Goal: Task Accomplishment & Management: Manage account settings

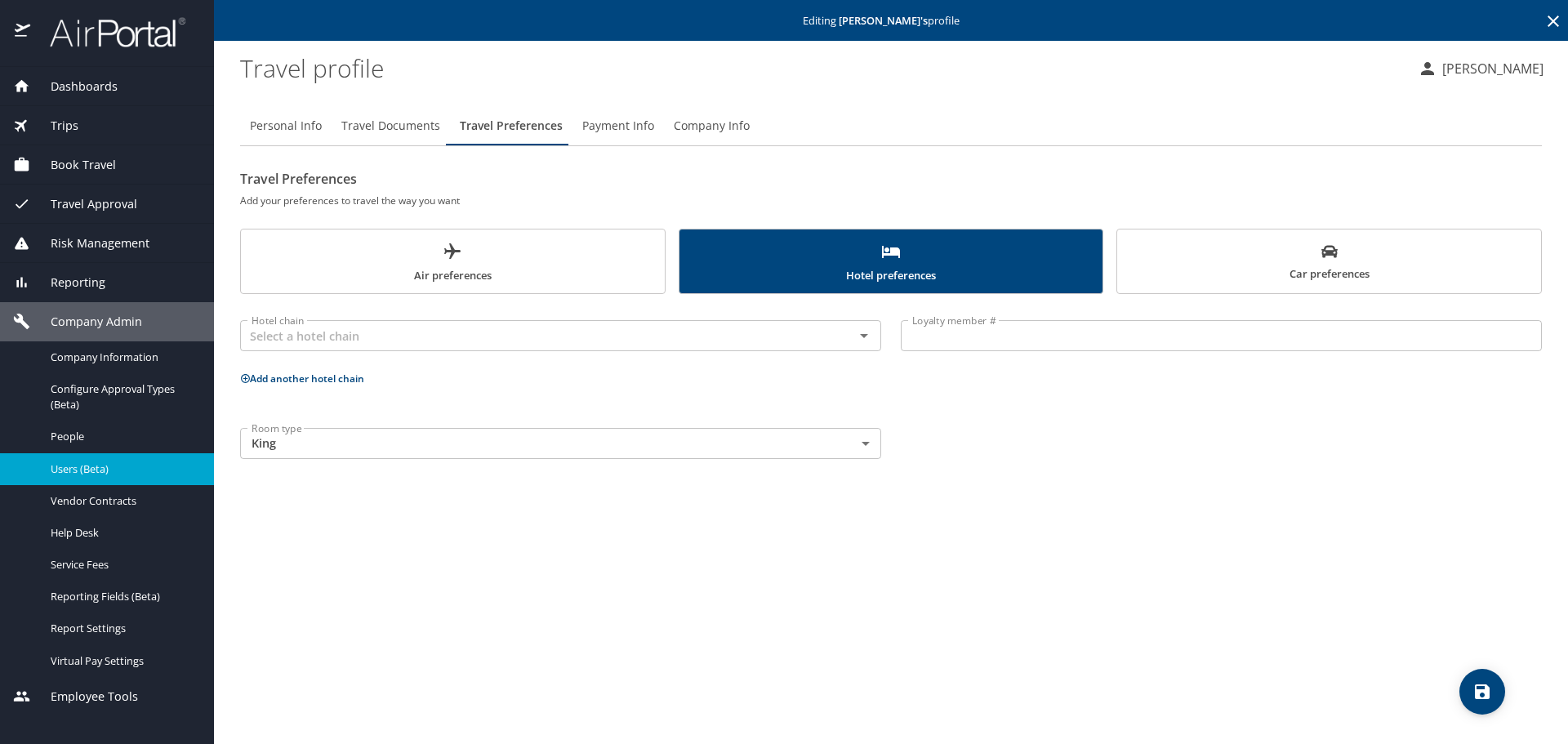
click at [1550, 20] on icon at bounding box center [1553, 21] width 19 height 19
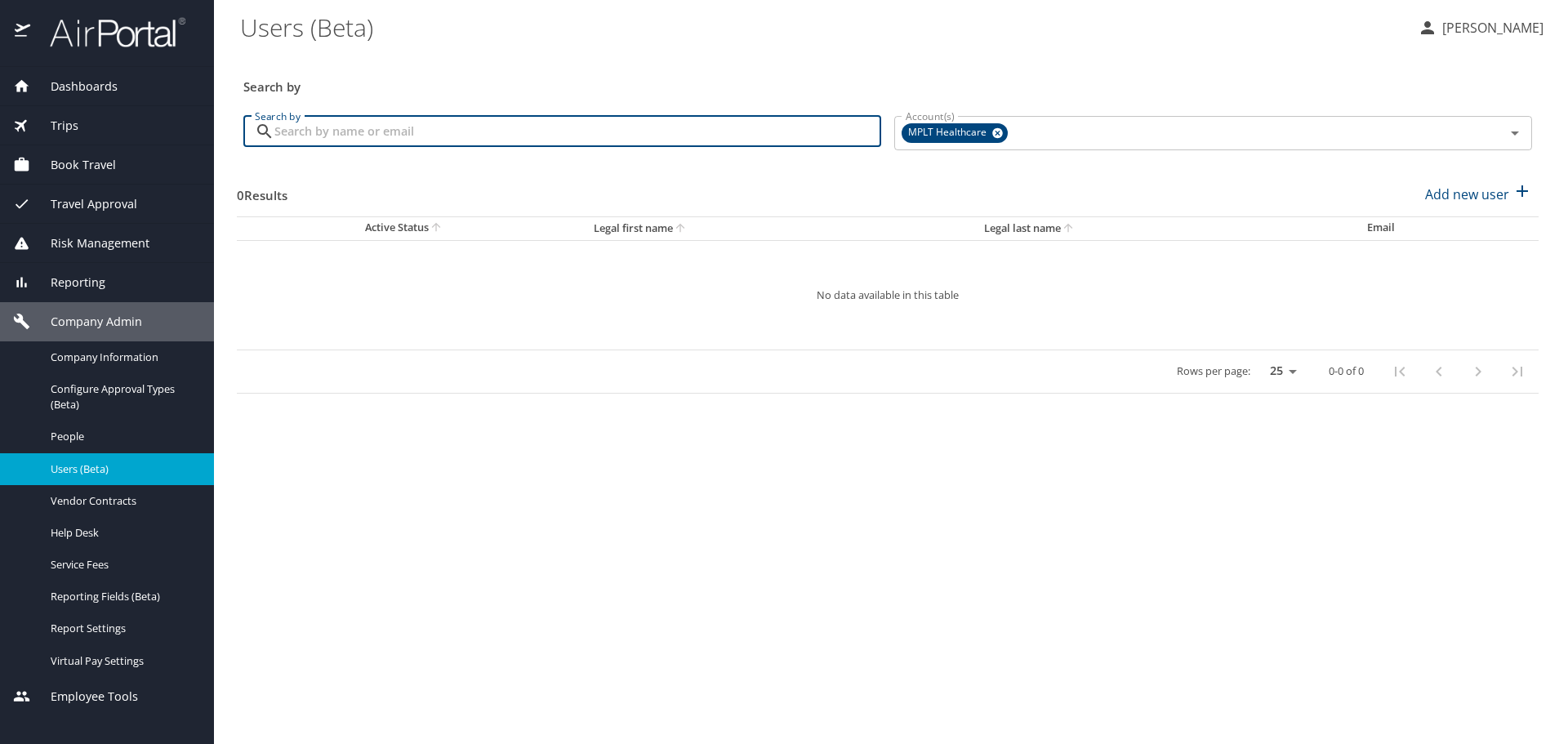
click at [793, 130] on input "Search by" at bounding box center [578, 131] width 606 height 31
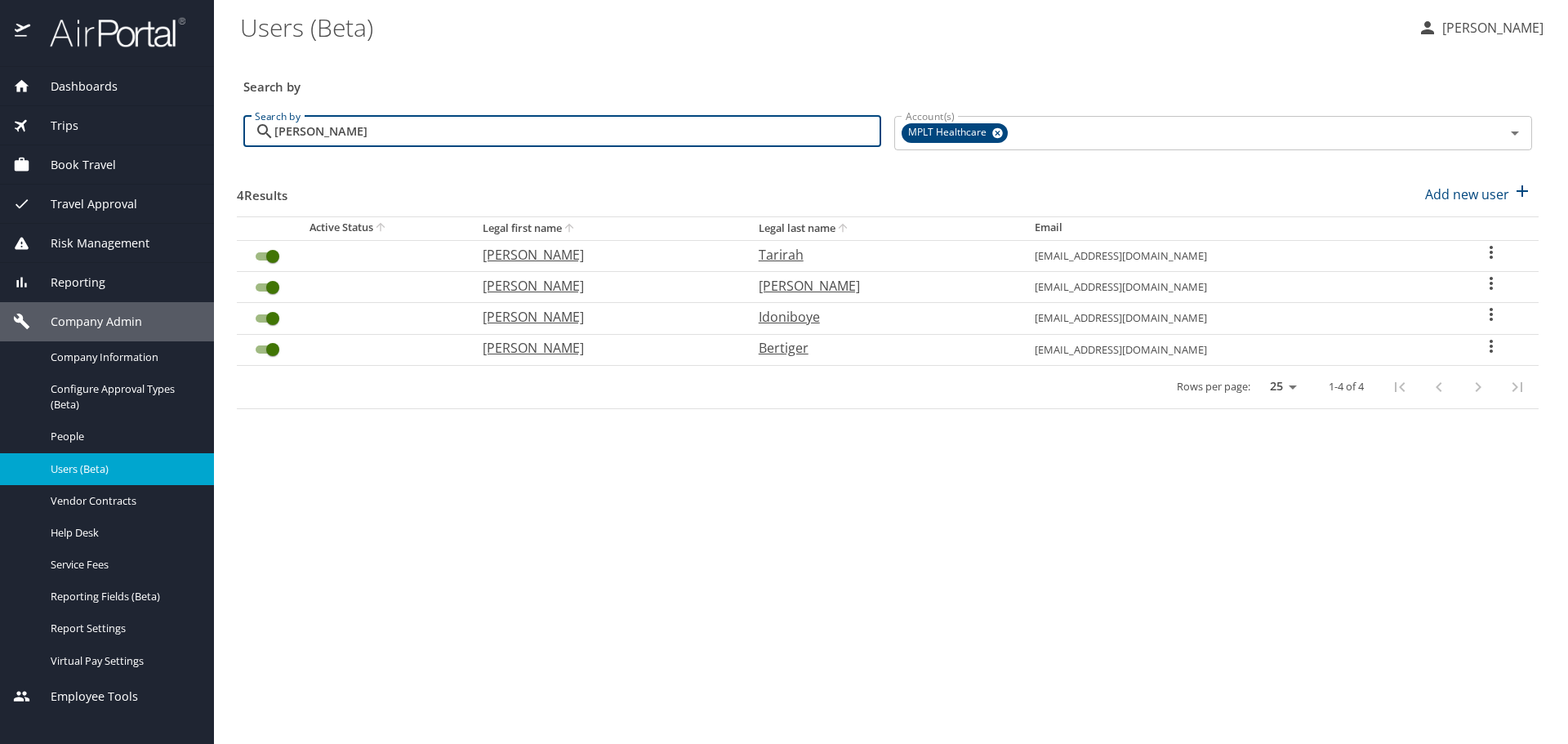
type input "[PERSON_NAME]"
click at [775, 258] on p "Tarirah" at bounding box center [880, 254] width 244 height 19
select select "US"
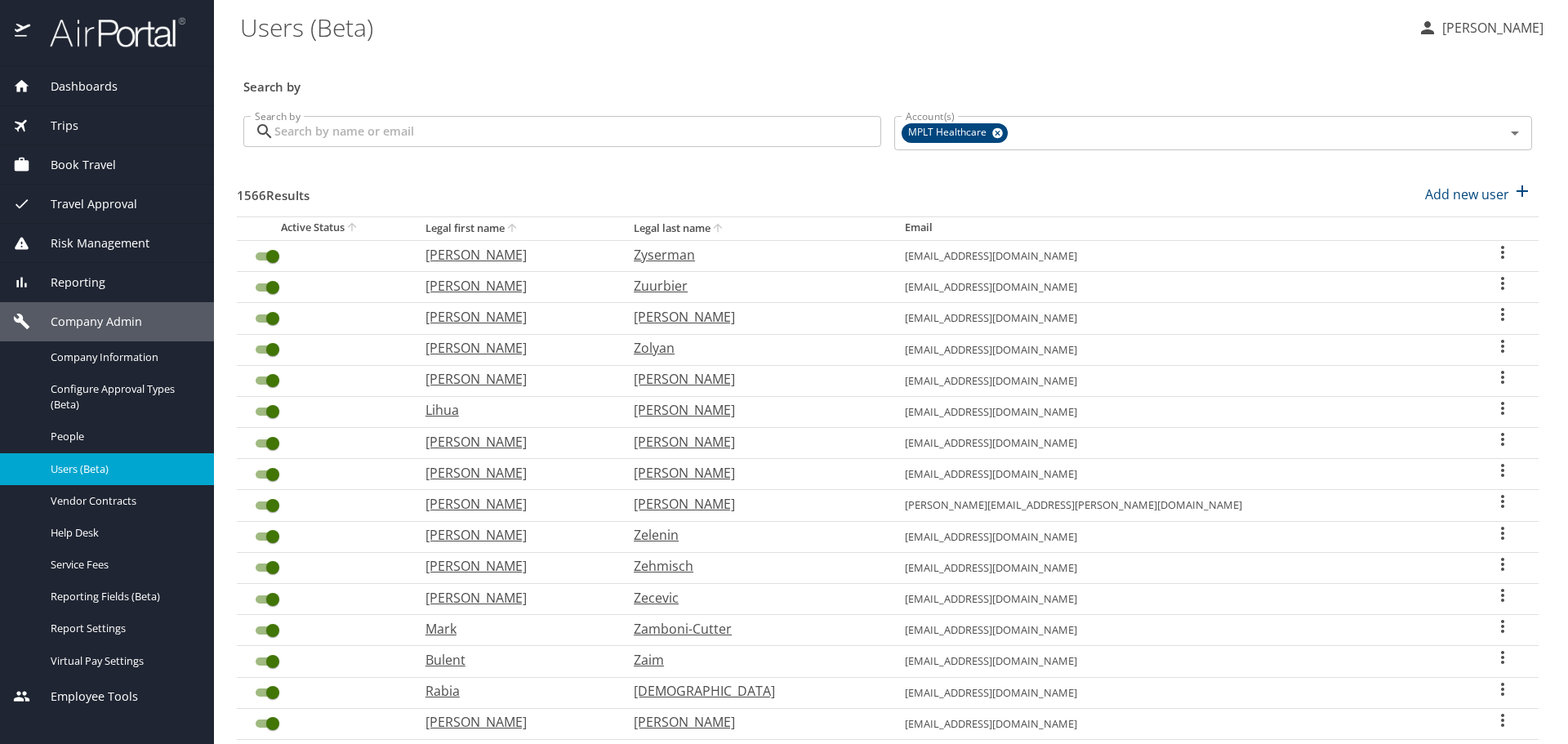
click at [390, 137] on input "Search by" at bounding box center [578, 131] width 606 height 31
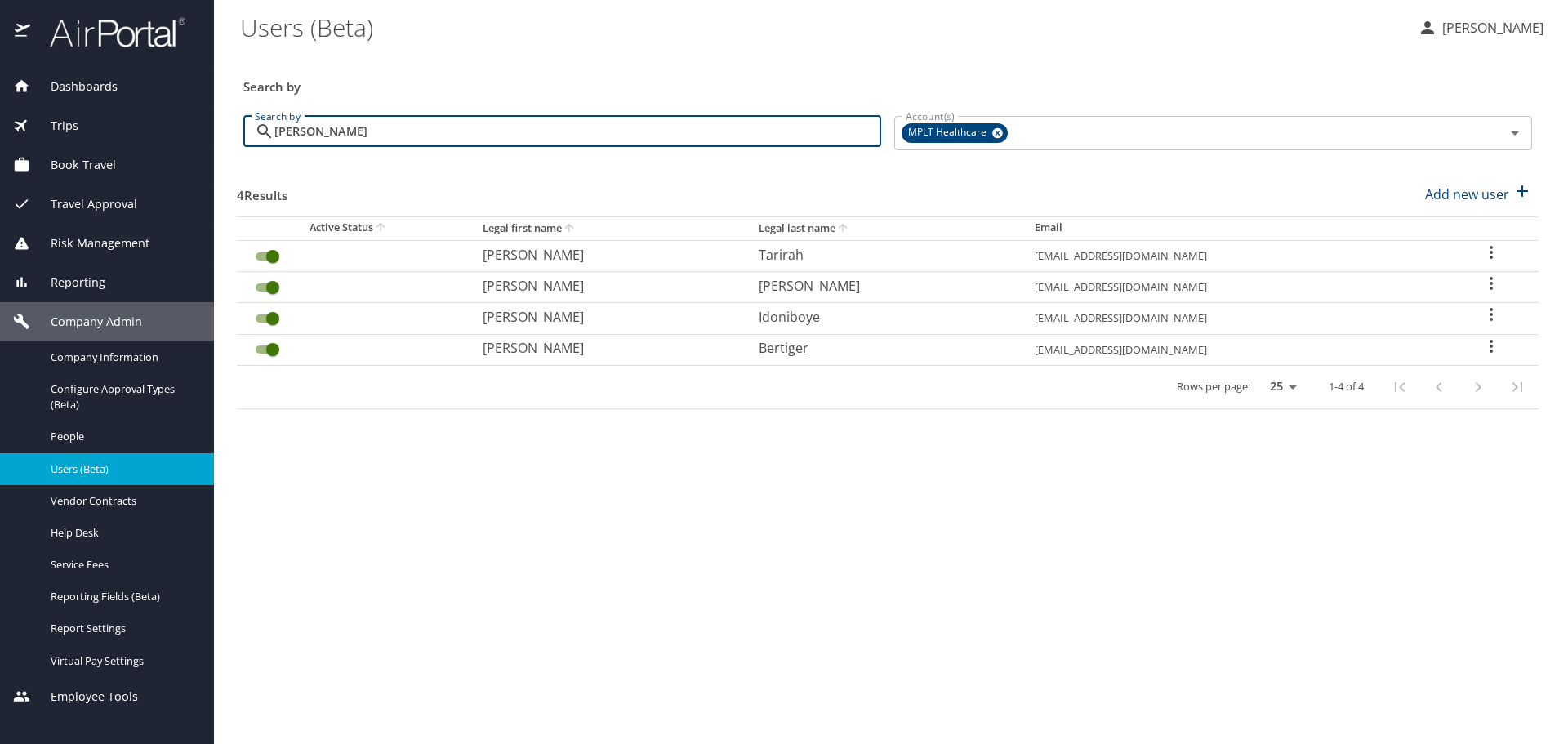
drag, startPoint x: 533, startPoint y: 130, endPoint x: 260, endPoint y: 139, distance: 273.1
click at [264, 139] on div "[PERSON_NAME] Search by" at bounding box center [562, 131] width 637 height 31
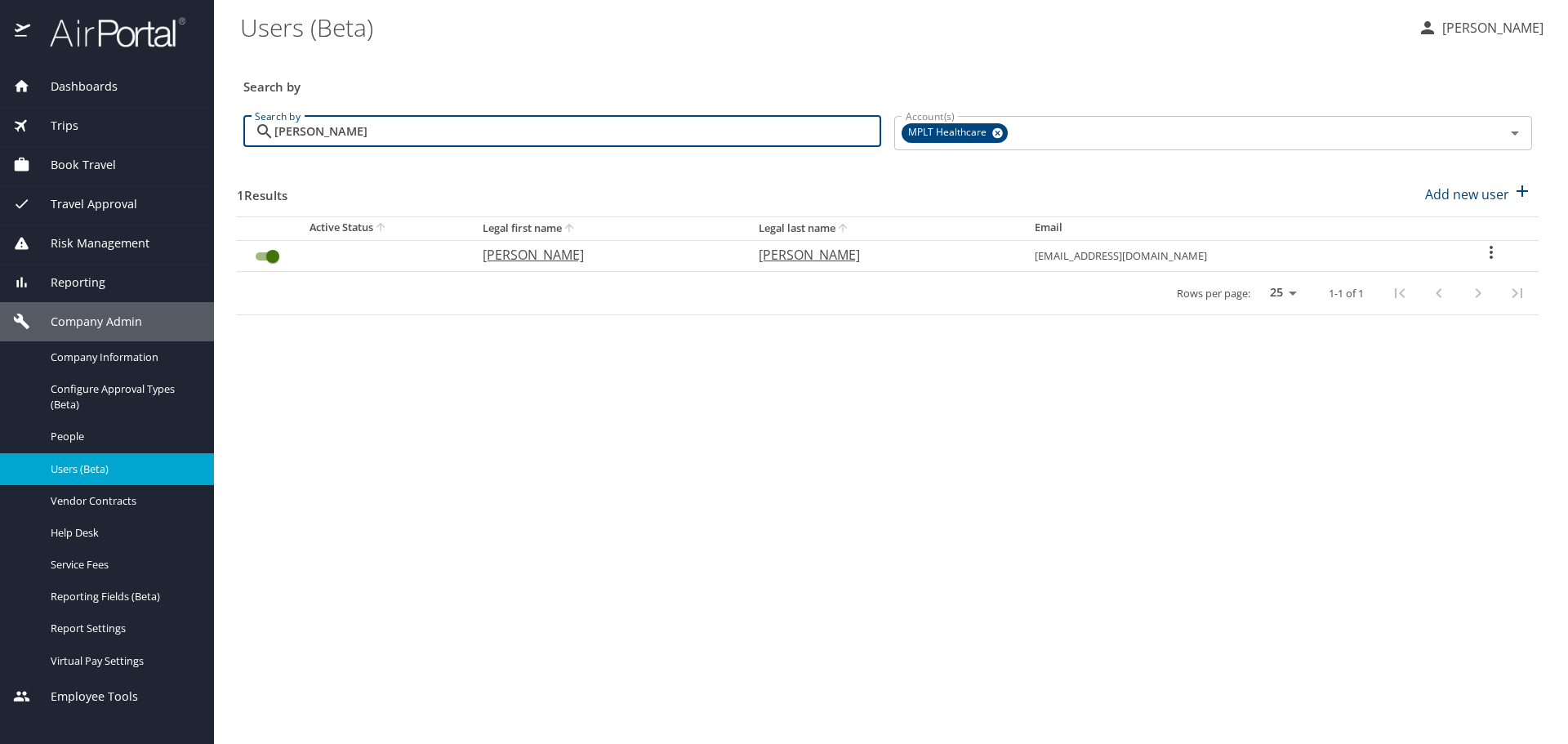
type input "[PERSON_NAME]"
click at [555, 255] on p "[PERSON_NAME]" at bounding box center [605, 254] width 244 height 19
select select "US"
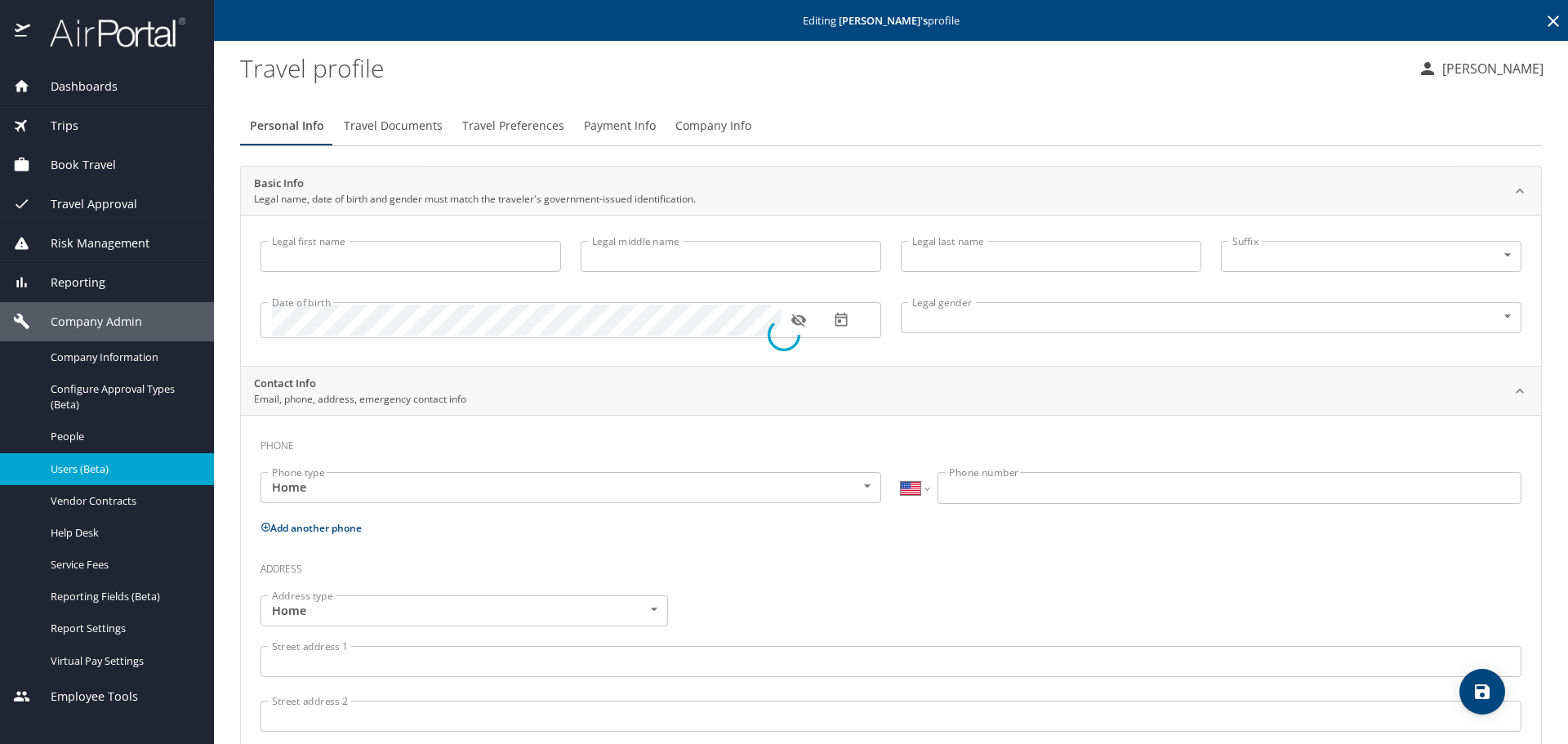
type input "[PERSON_NAME]"
type input "[DEMOGRAPHIC_DATA]"
type input "[PERSON_NAME]"
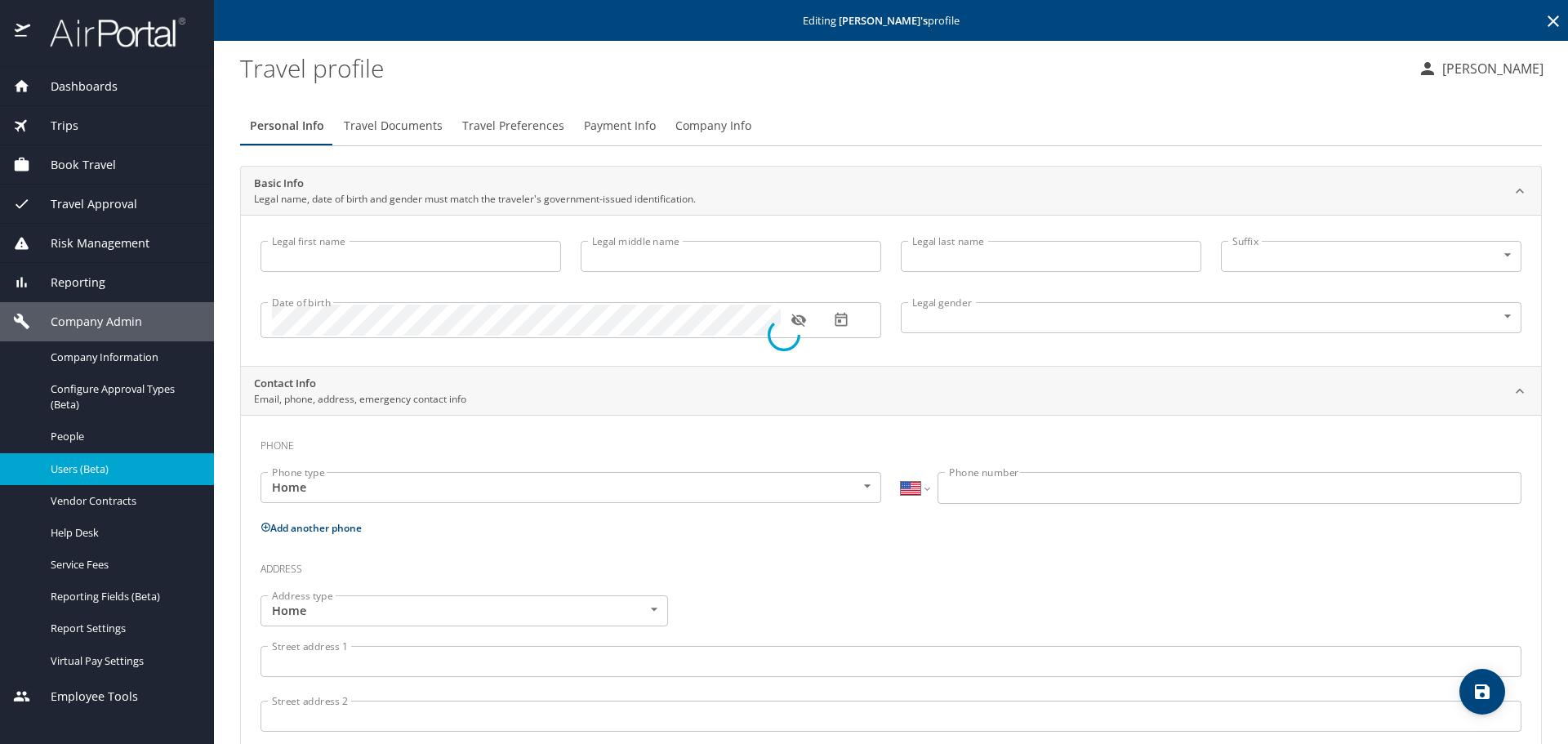
type input "[PERSON_NAME]"
type input "[PHONE_NUMBER]"
select select "US"
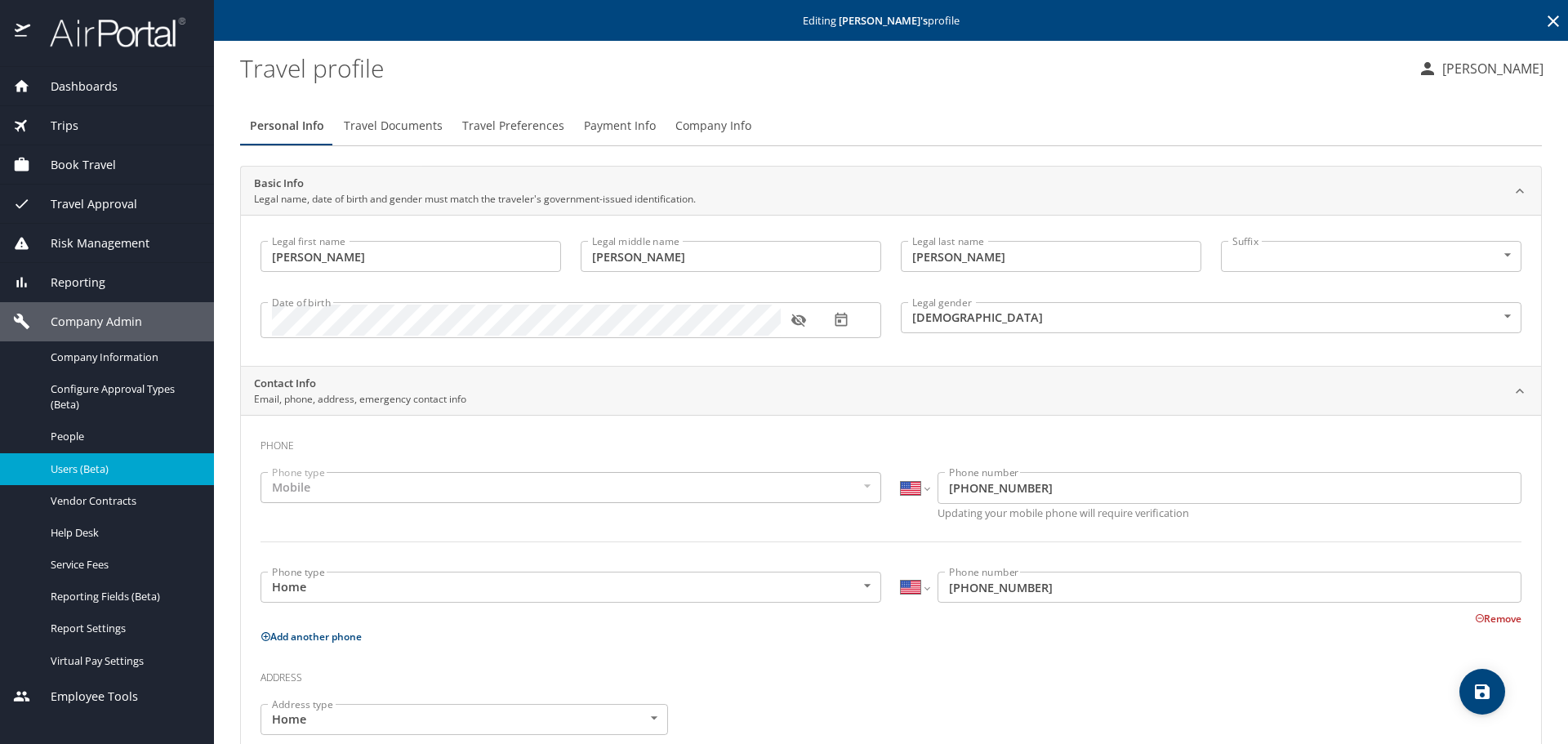
click at [513, 128] on span "Travel Preferences" at bounding box center [513, 126] width 102 height 20
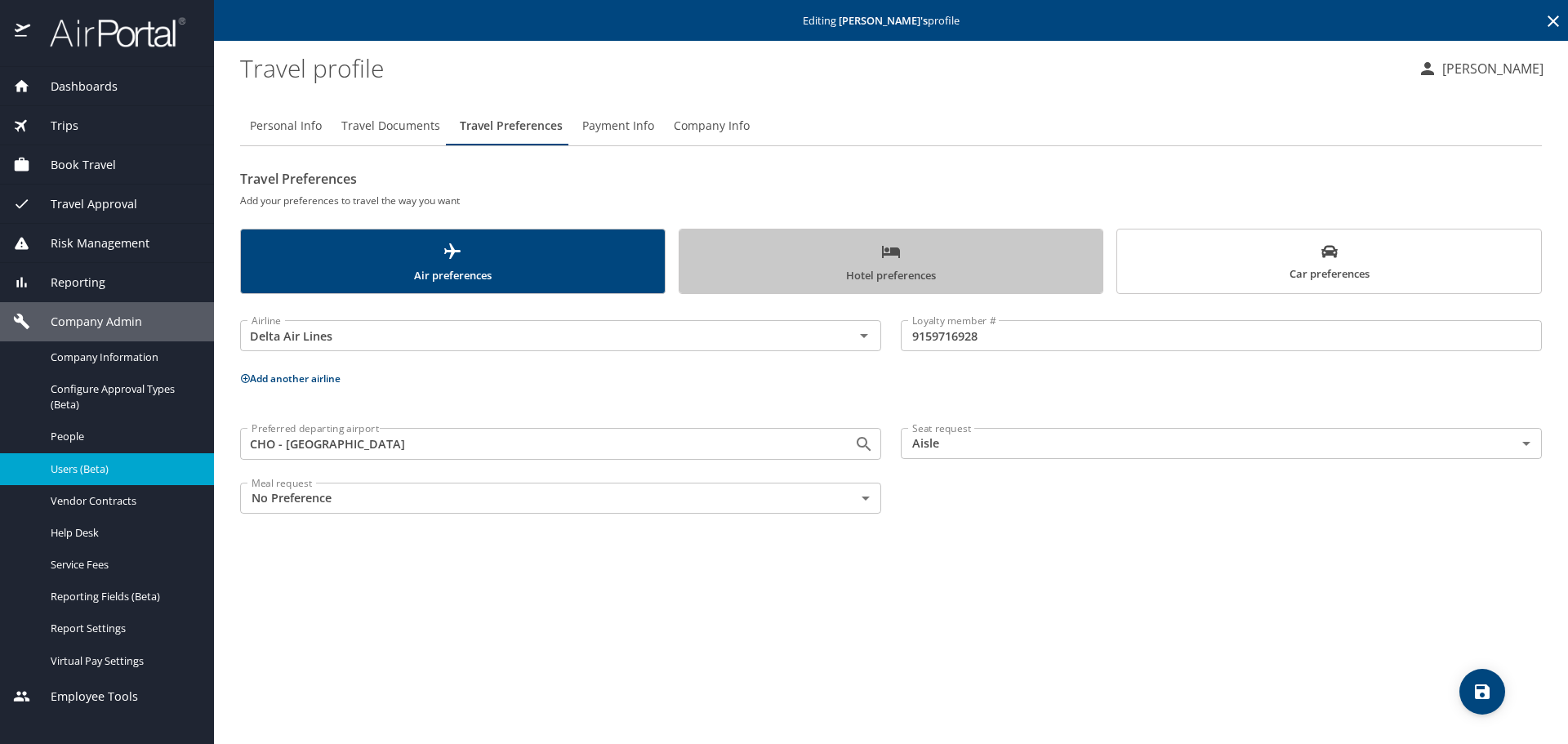
click at [826, 269] on span "Hotel preferences" at bounding box center [891, 264] width 404 height 44
